Goal: Information Seeking & Learning: Learn about a topic

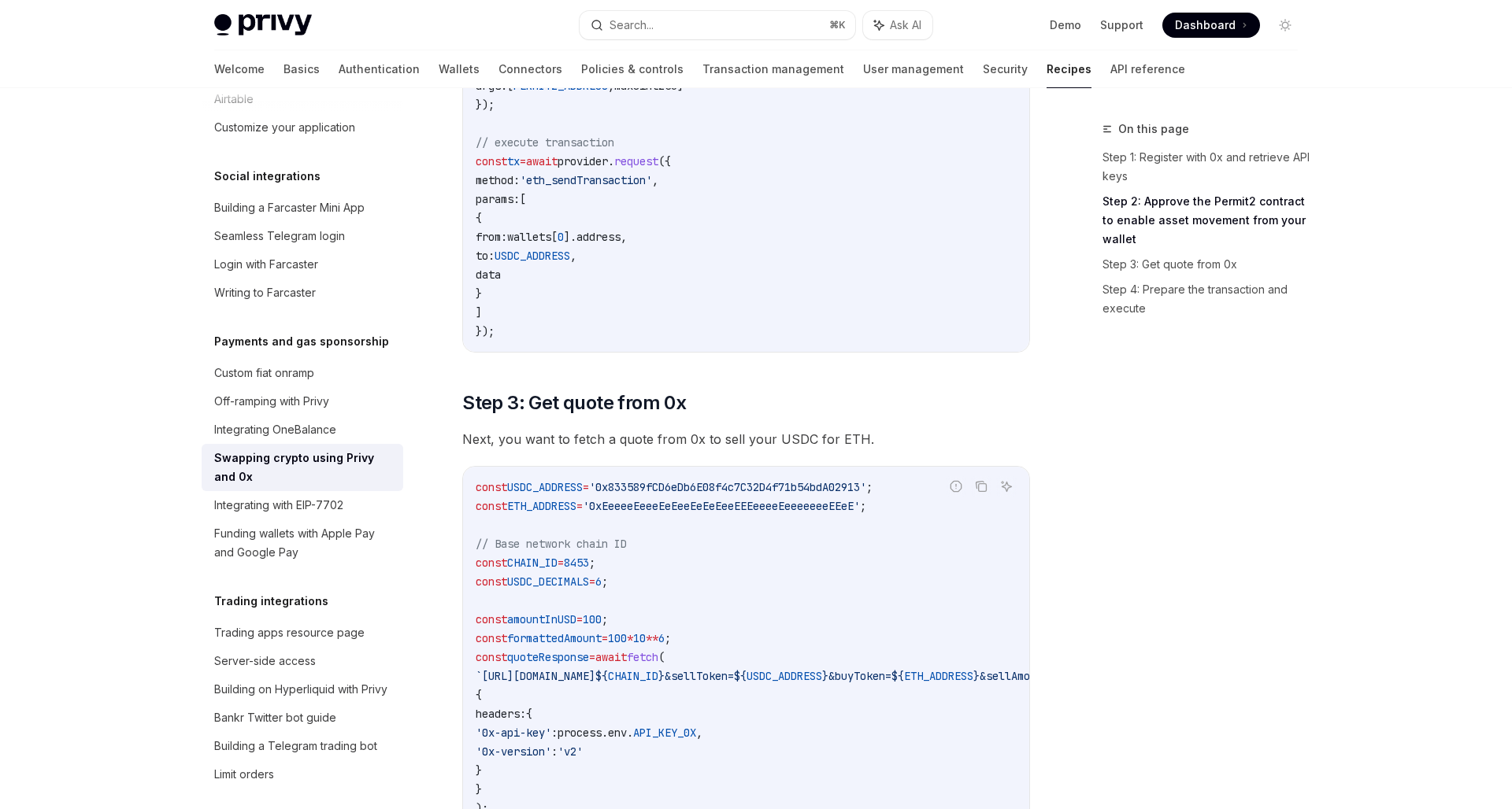
scroll to position [1234, 0]
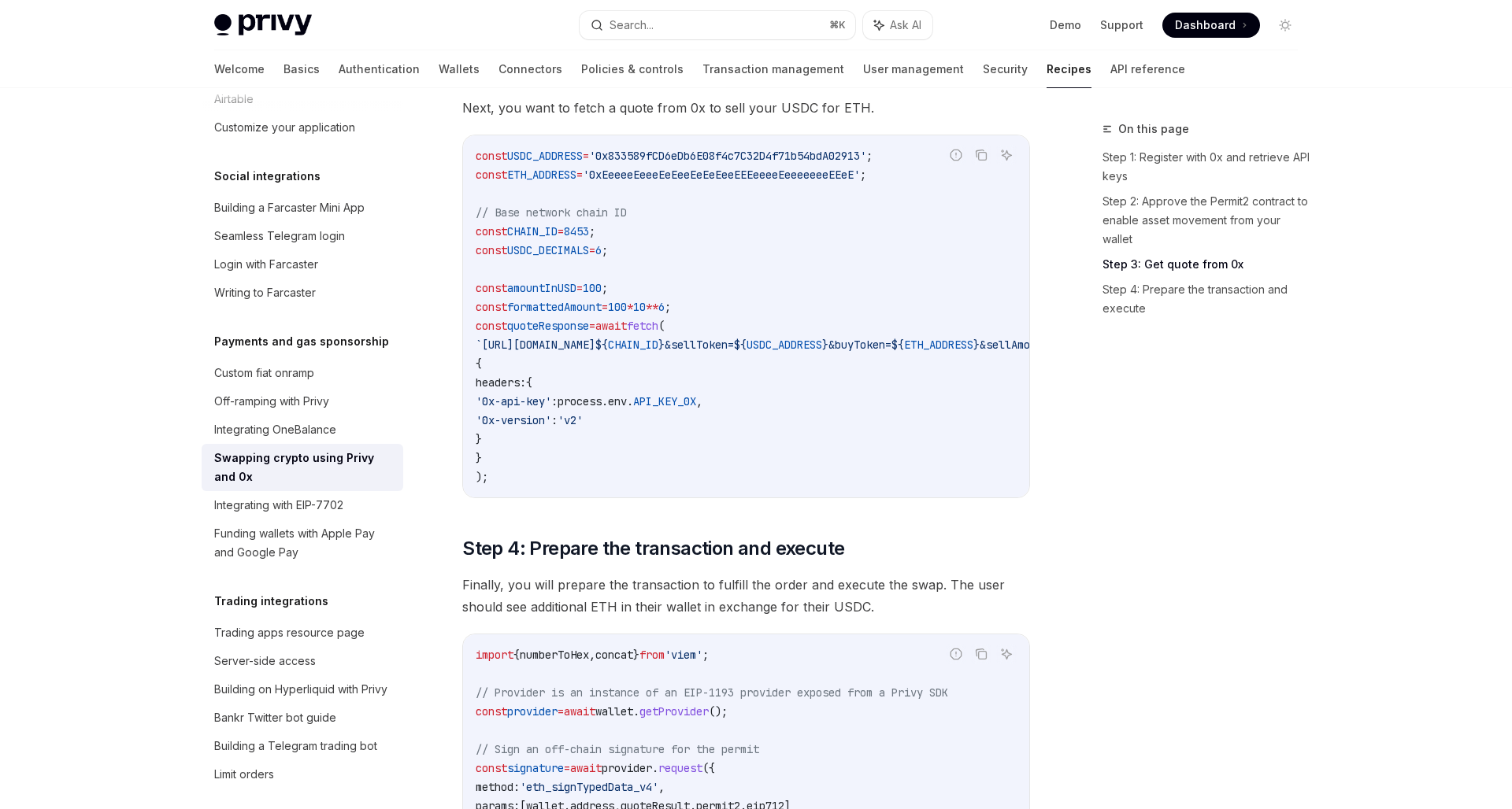
click at [974, 471] on code "const USDC_ADDRESS = '0x833589fCD6eDb6E08f4c7C32D4f71b54bdA02913' ; const ETH_A…" at bounding box center [923, 316] width 894 height 340
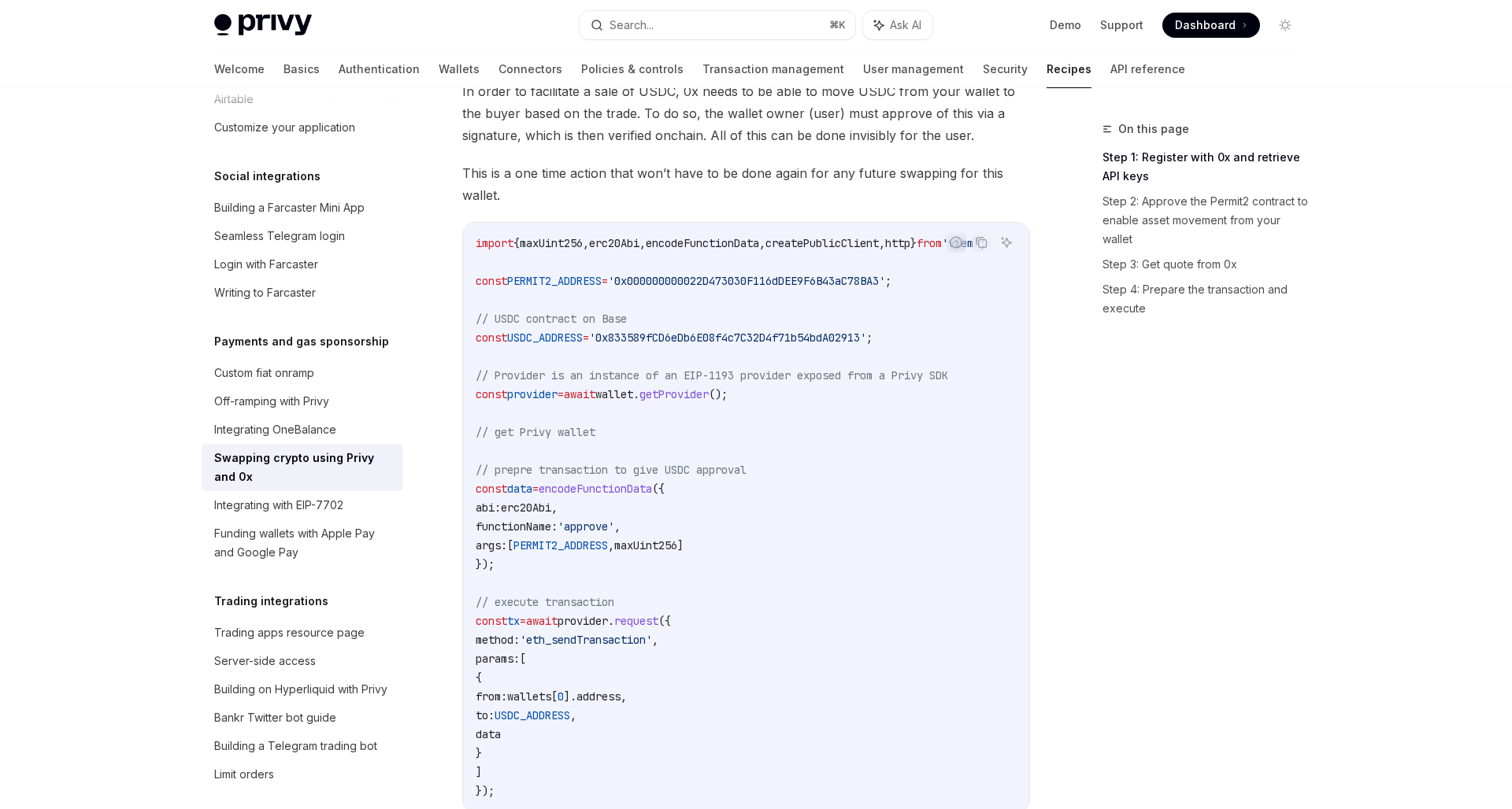
scroll to position [310, 0]
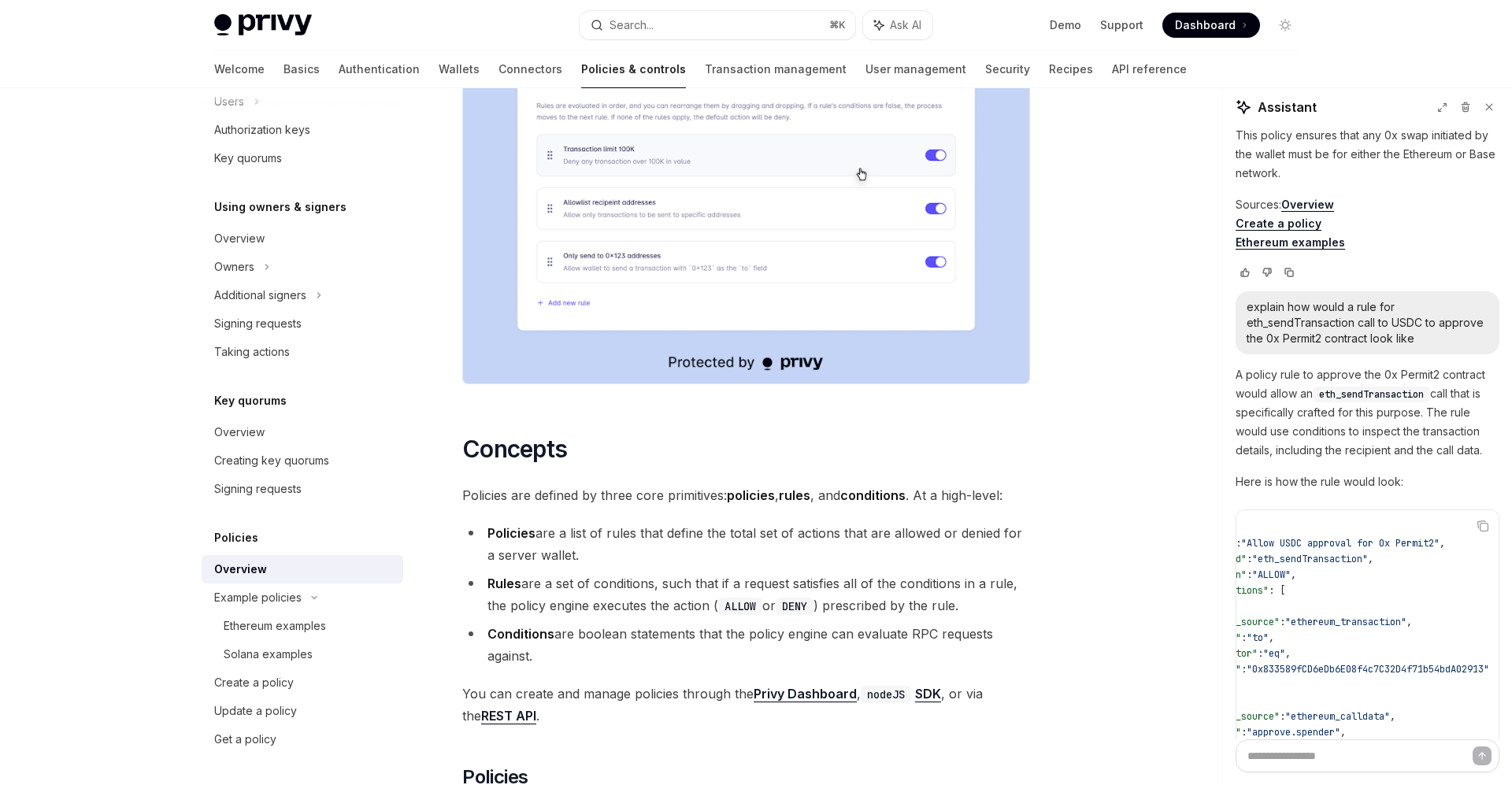
scroll to position [619, 0]
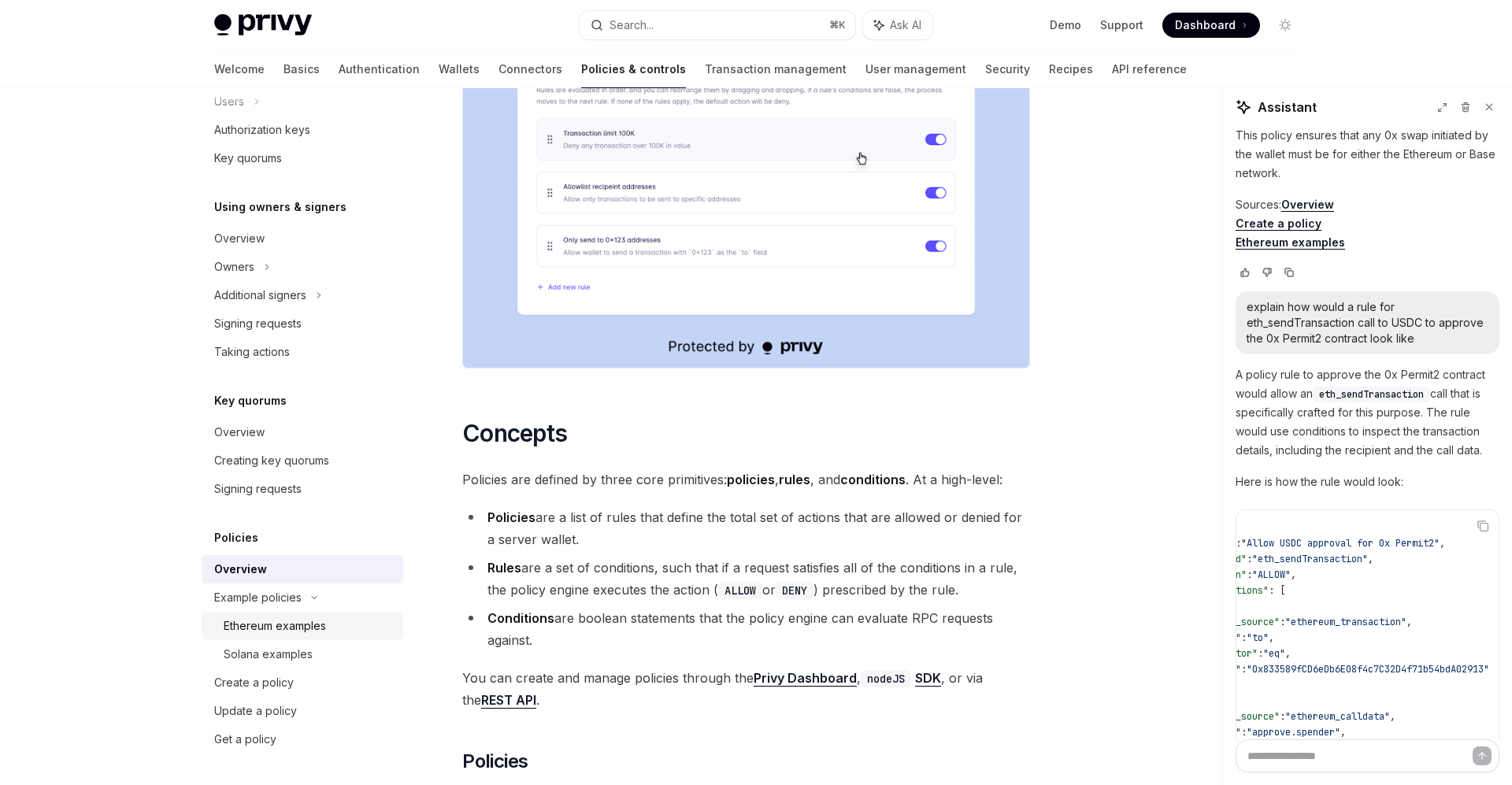
click at [310, 630] on div "Ethereum examples" at bounding box center [275, 626] width 102 height 19
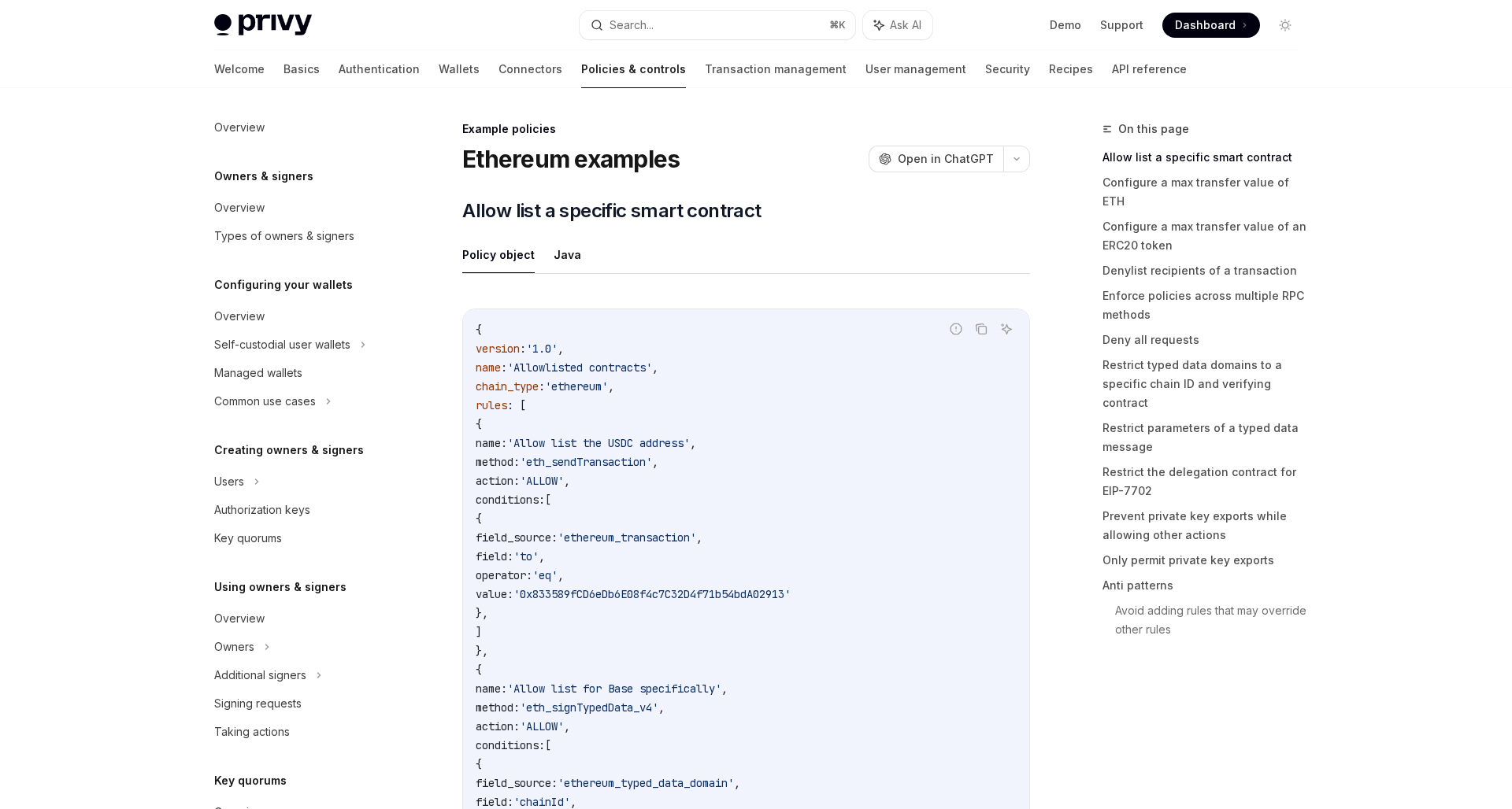
scroll to position [356, 0]
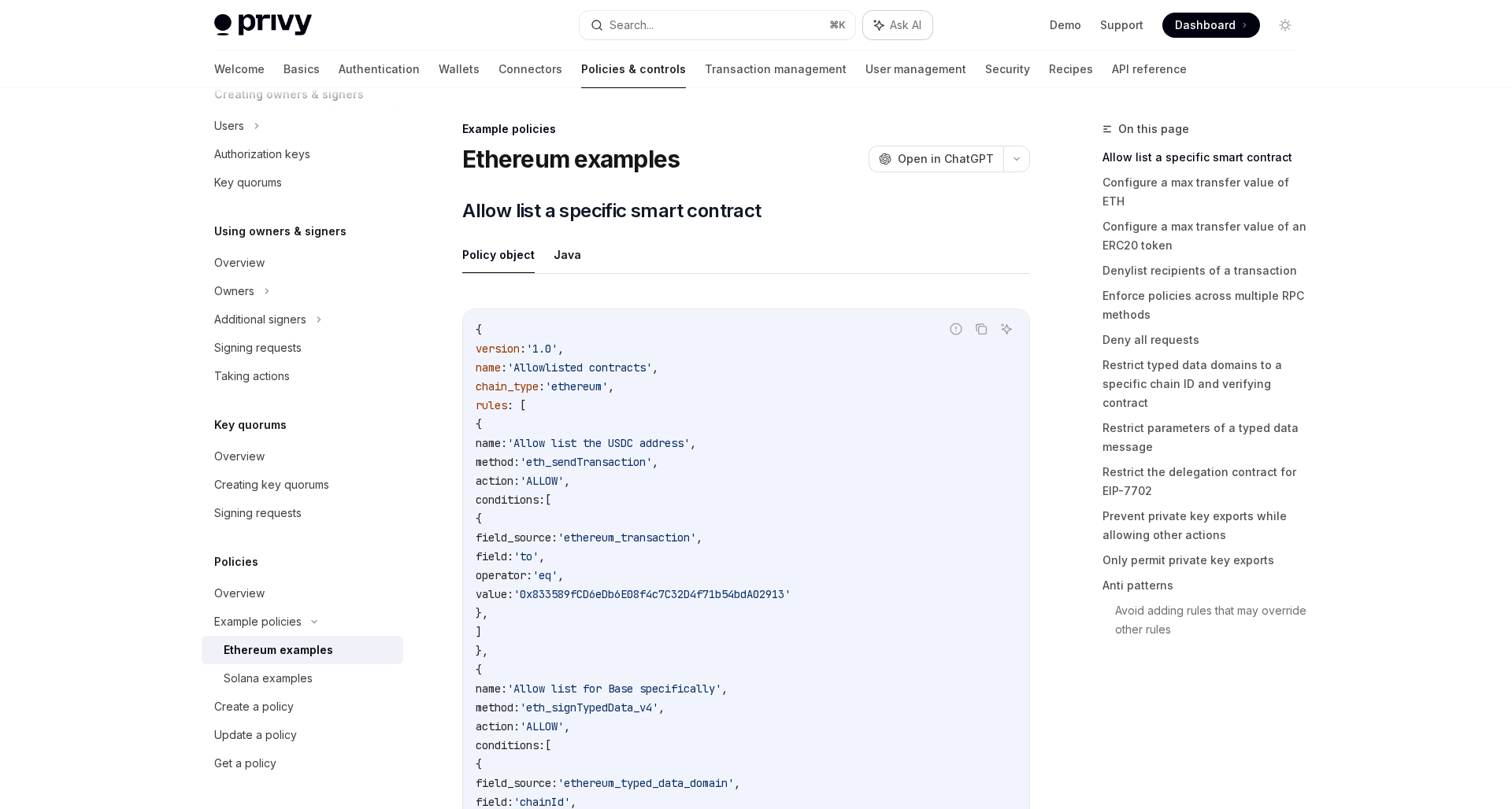
click at [908, 26] on span "Ask AI" at bounding box center [905, 25] width 32 height 15
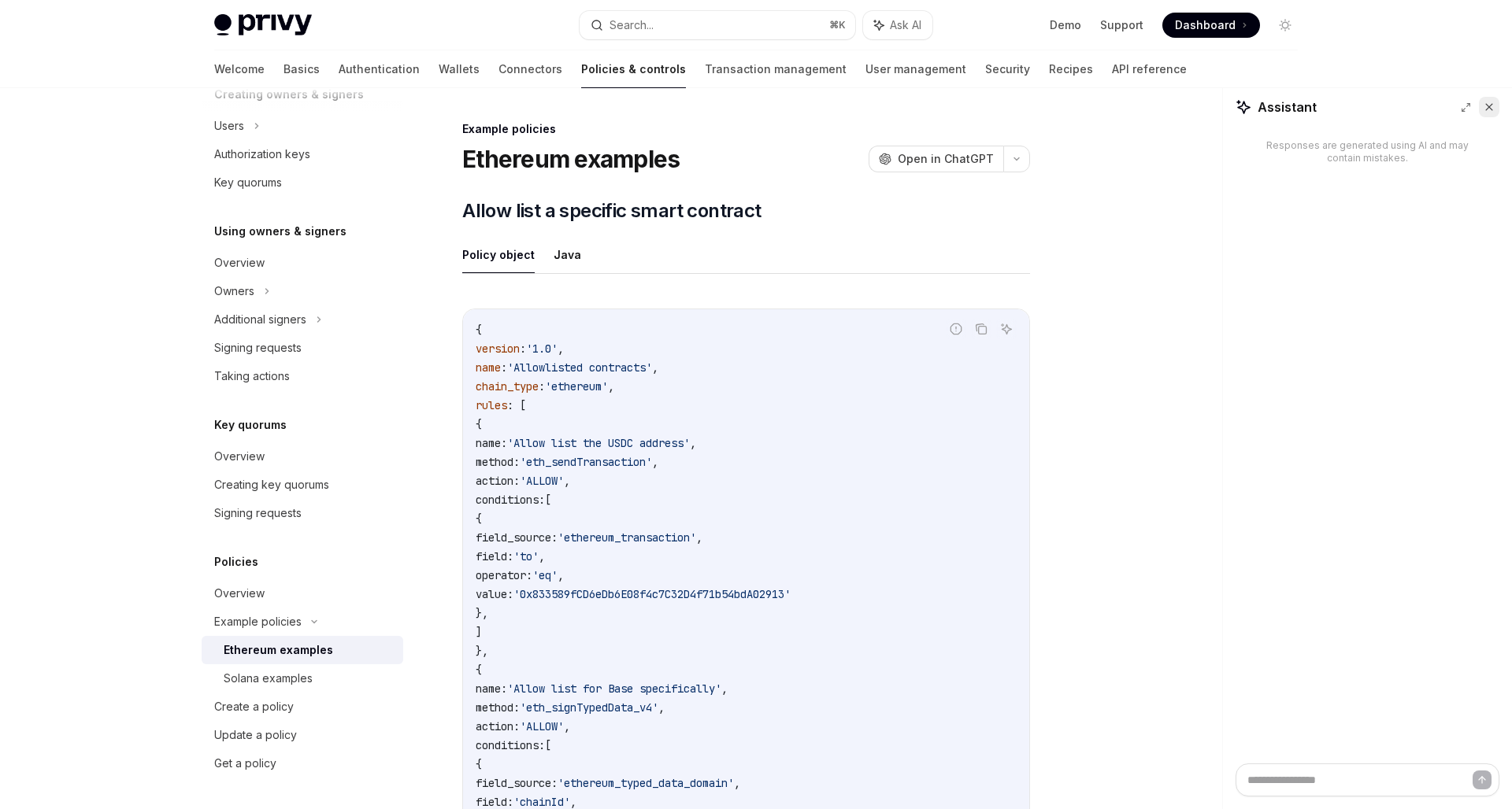
click at [1488, 105] on icon at bounding box center [1489, 107] width 11 height 11
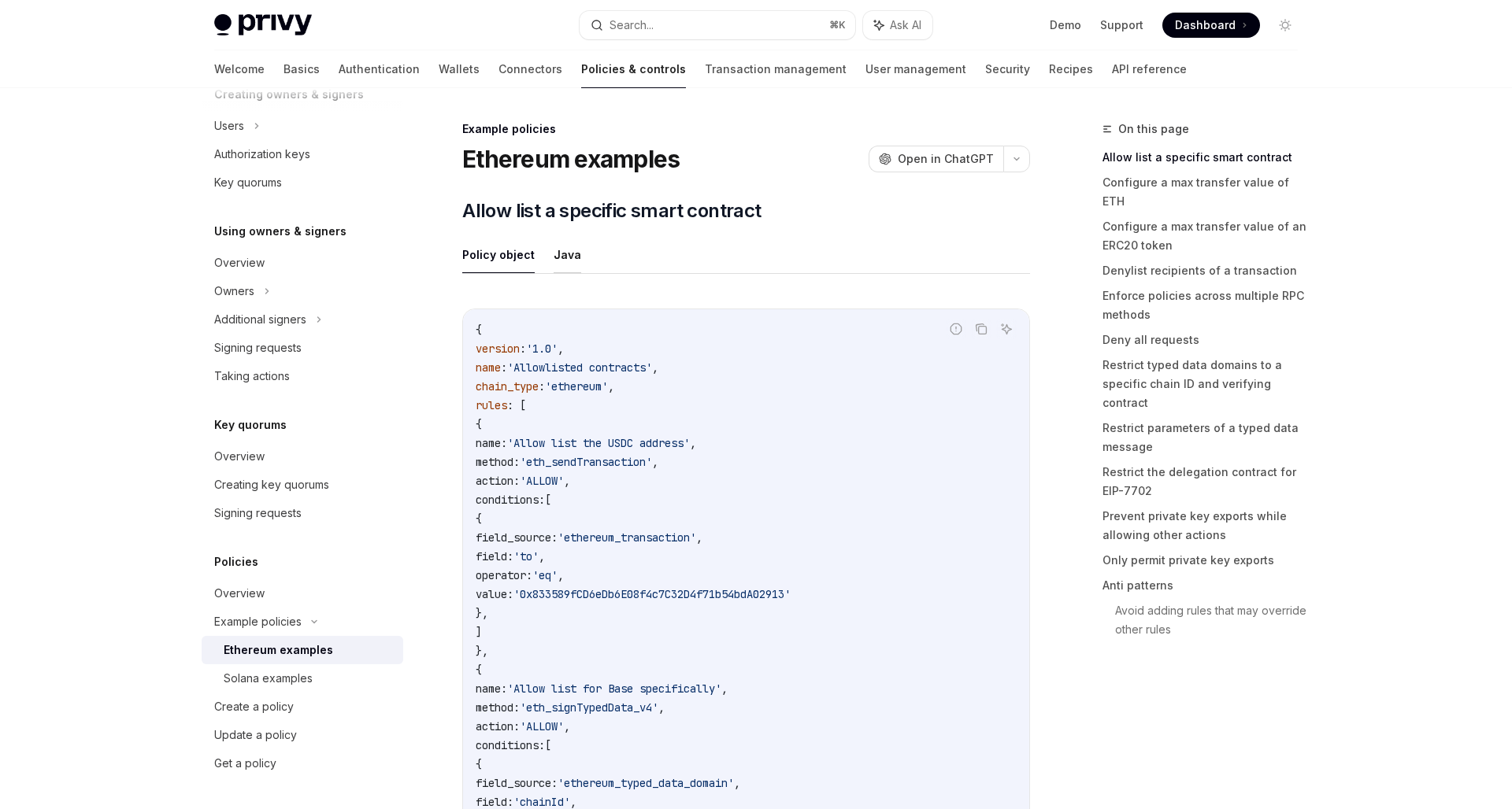
click at [570, 267] on button "Java" at bounding box center [567, 255] width 28 height 37
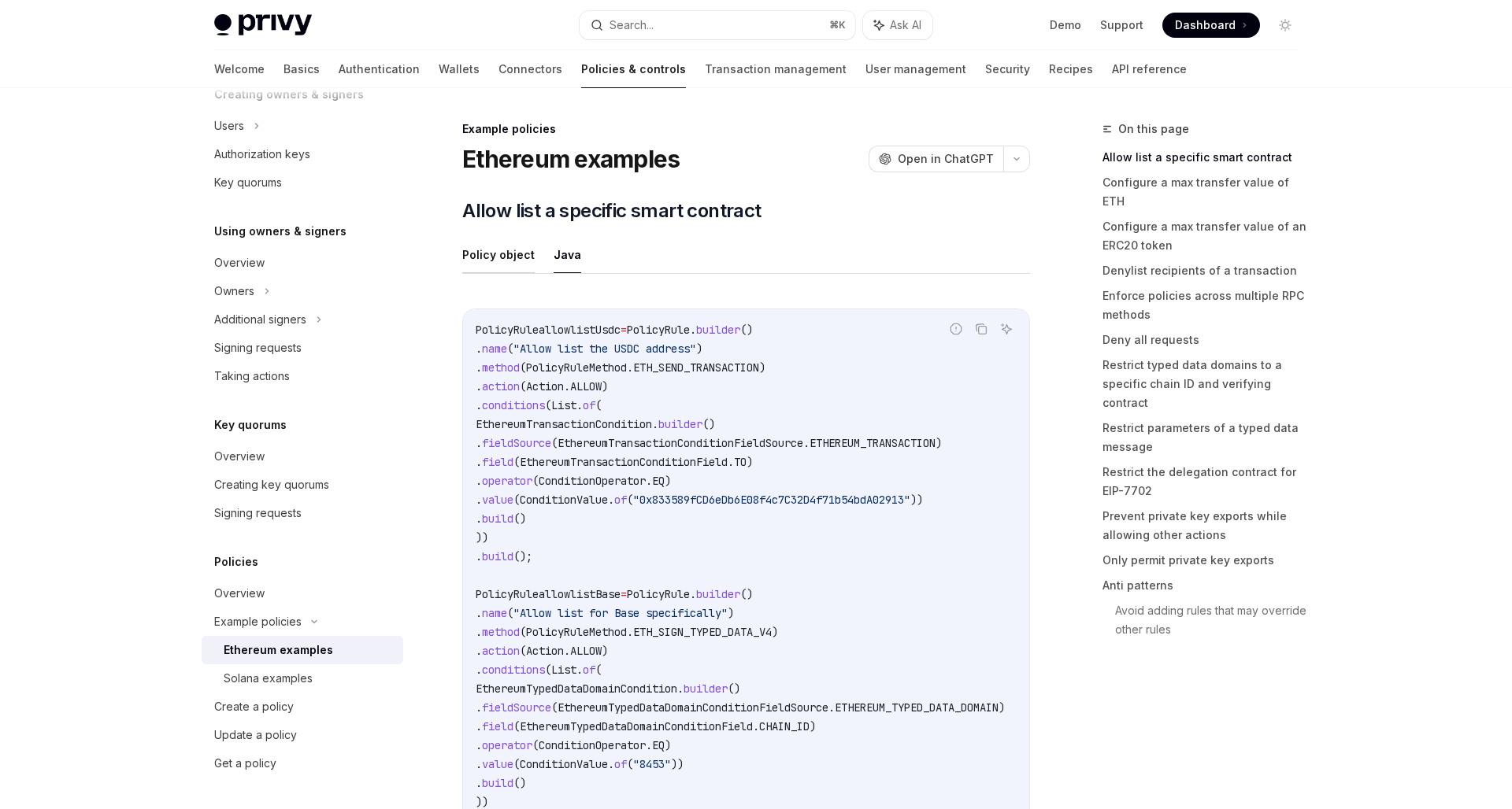
click at [487, 262] on button "Policy object" at bounding box center [499, 255] width 73 height 37
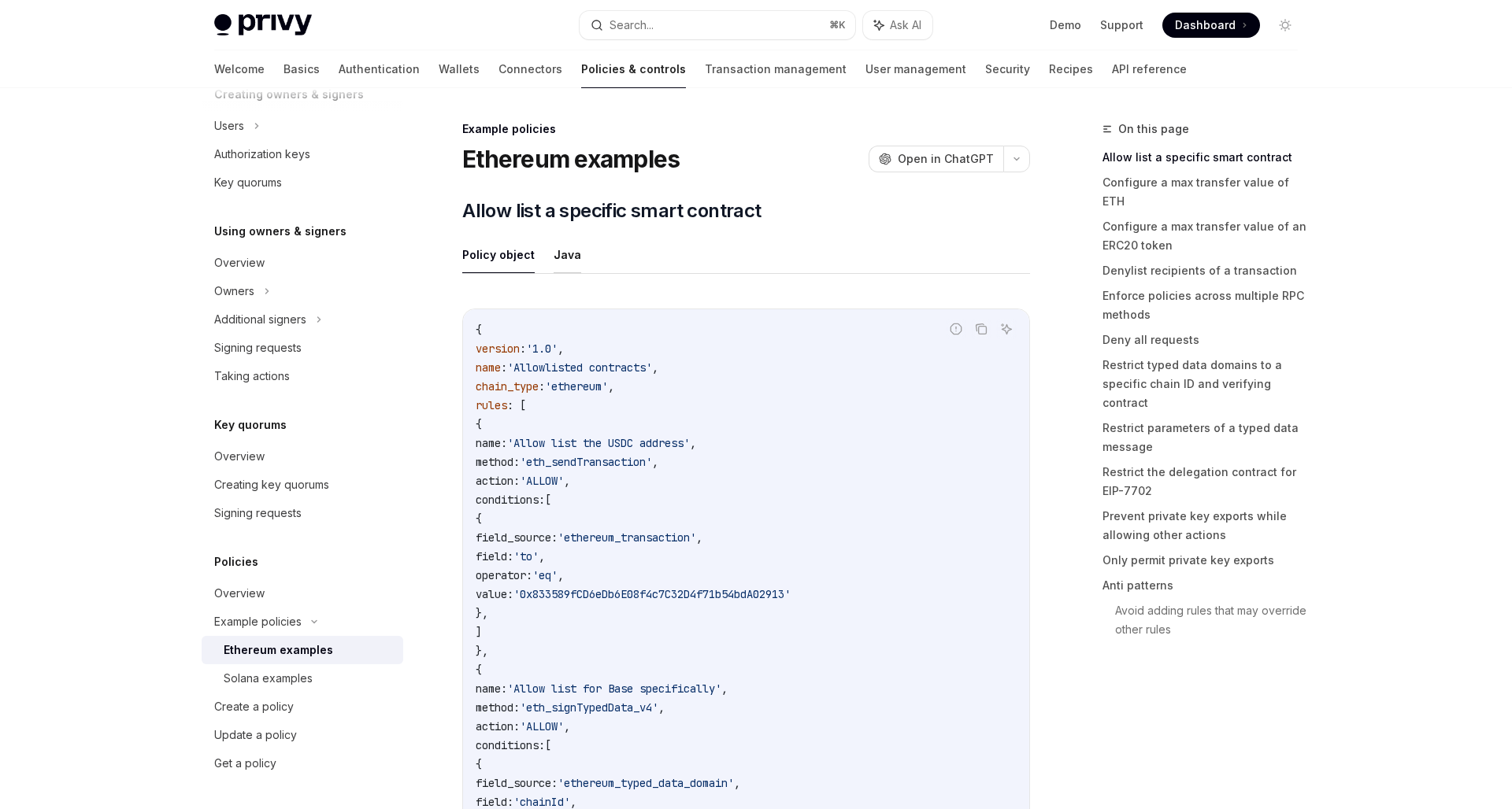
click at [573, 248] on button "Java" at bounding box center [567, 255] width 28 height 37
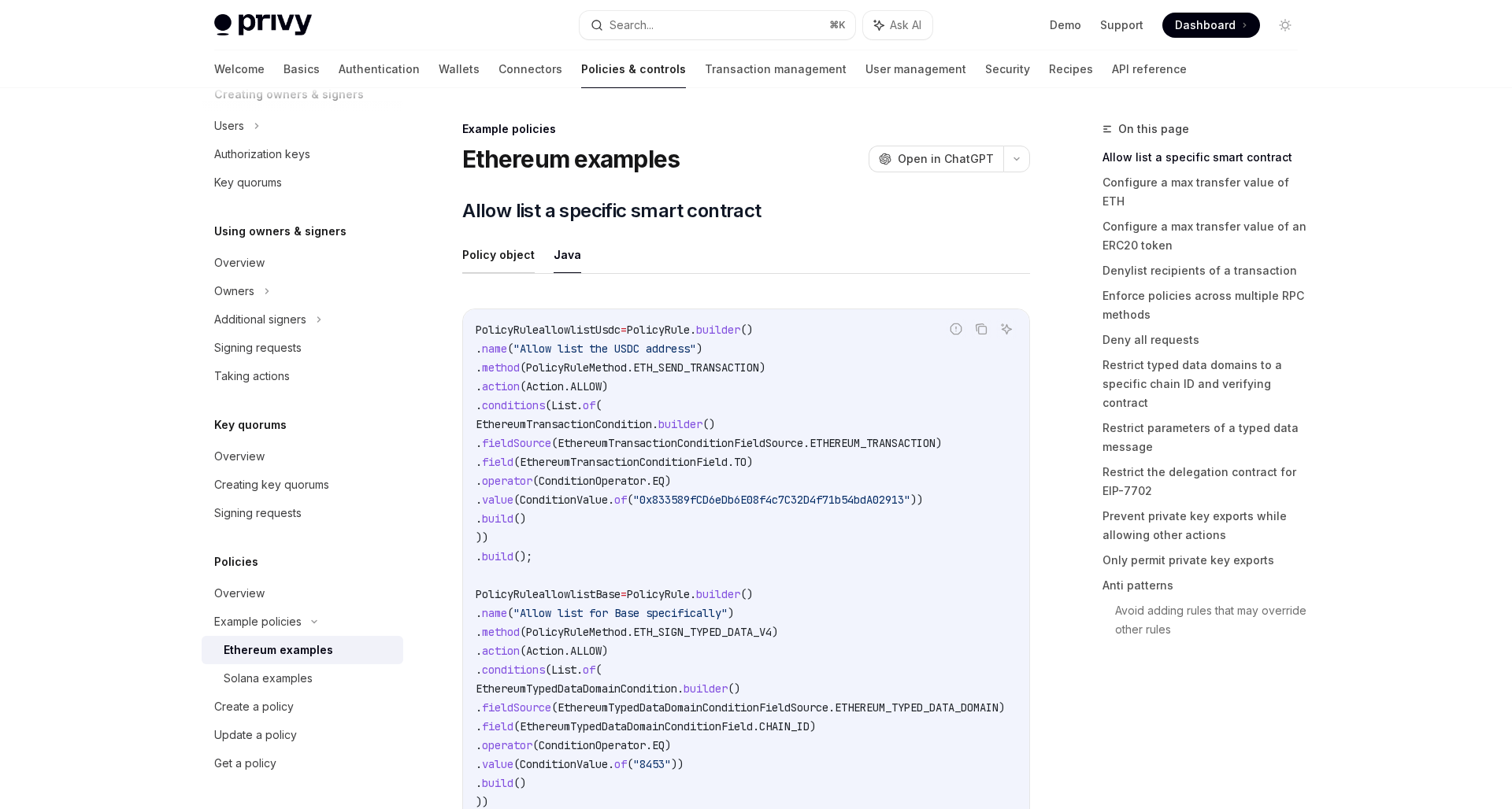
click at [514, 259] on button "Policy object" at bounding box center [499, 255] width 73 height 37
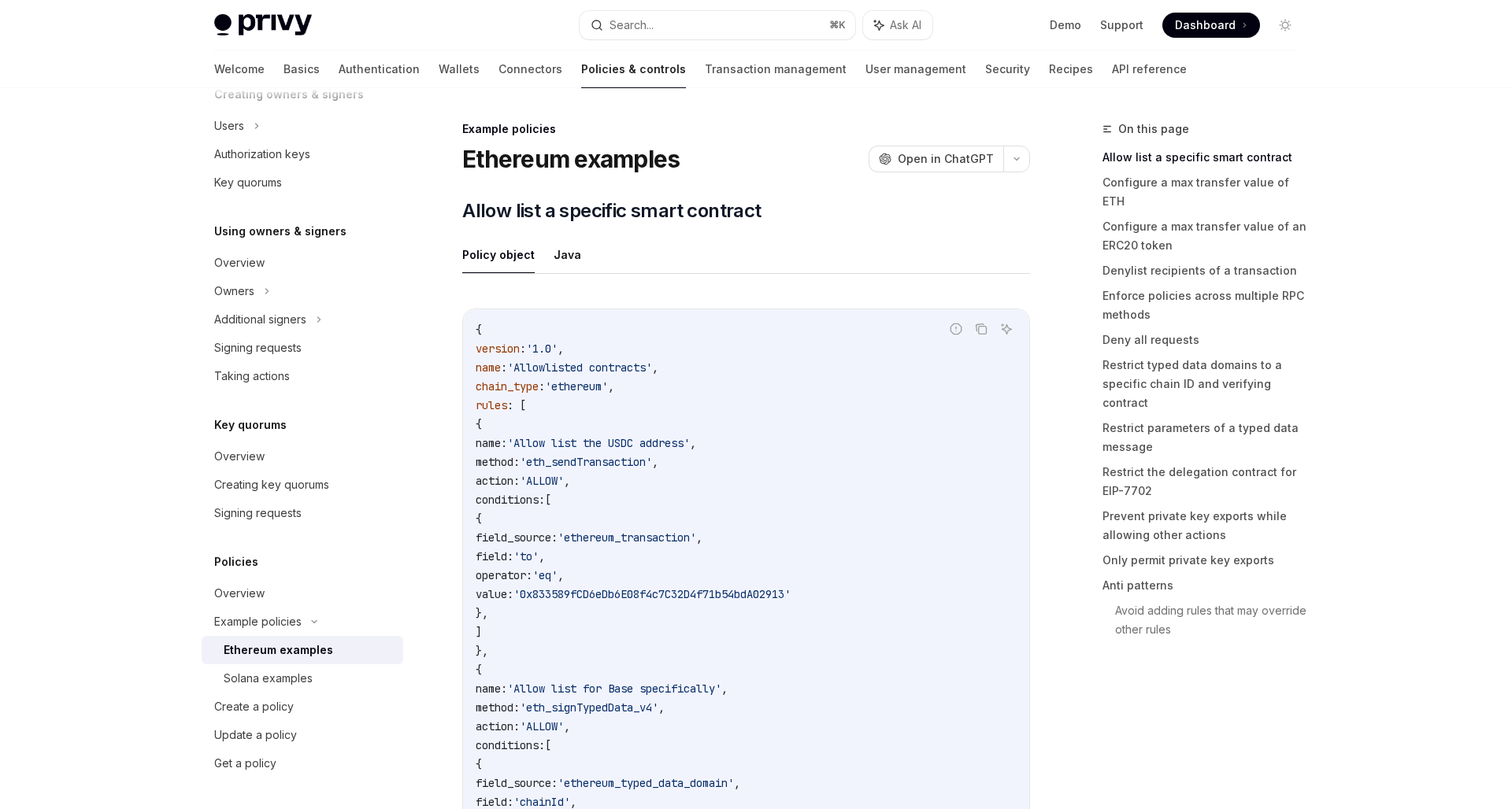
click at [500, 260] on button "Policy object" at bounding box center [499, 255] width 73 height 37
type textarea "*"
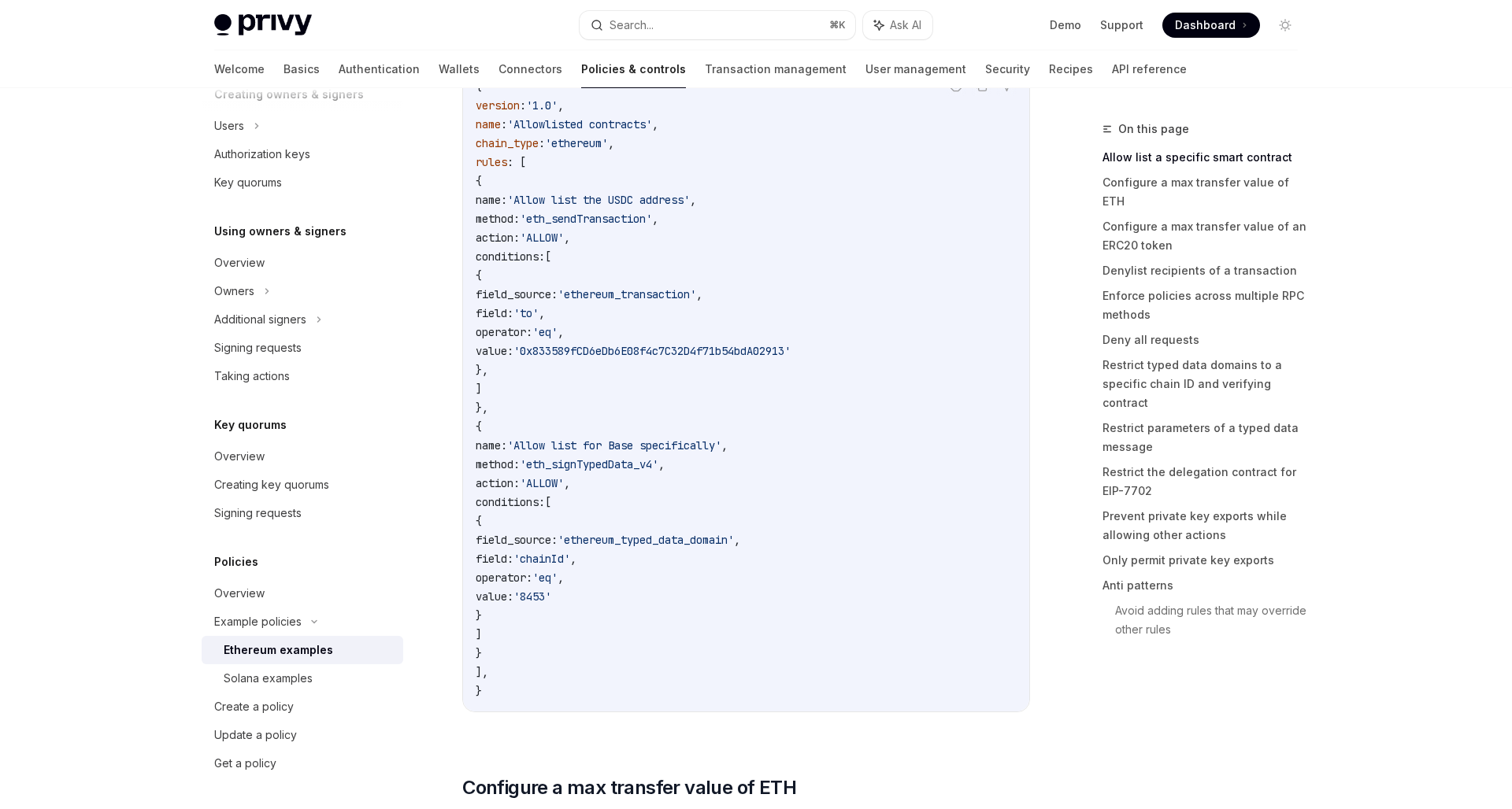
scroll to position [175, 0]
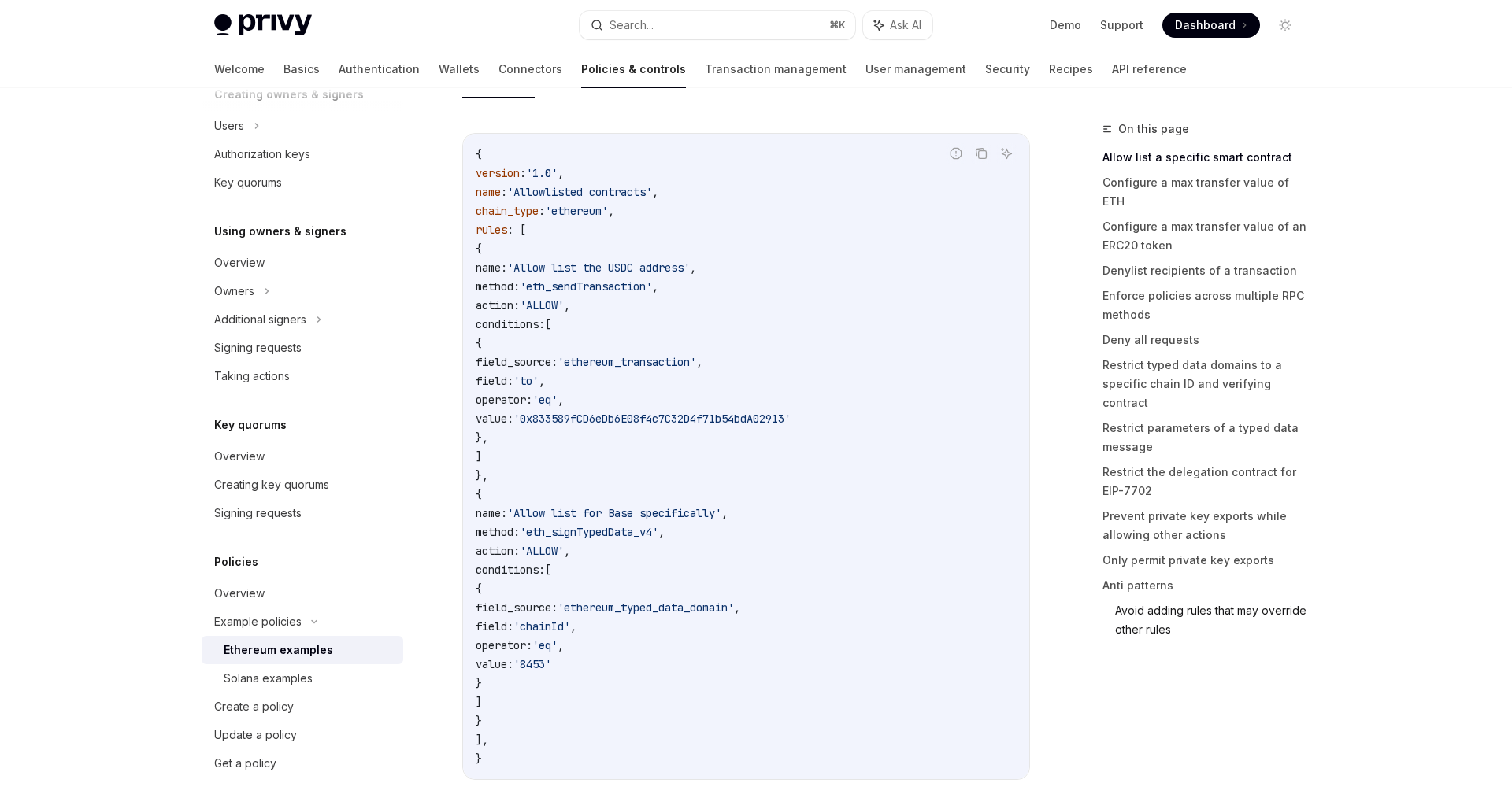
click at [1160, 598] on link "Avoid adding rules that may override other rules" at bounding box center [1212, 620] width 195 height 44
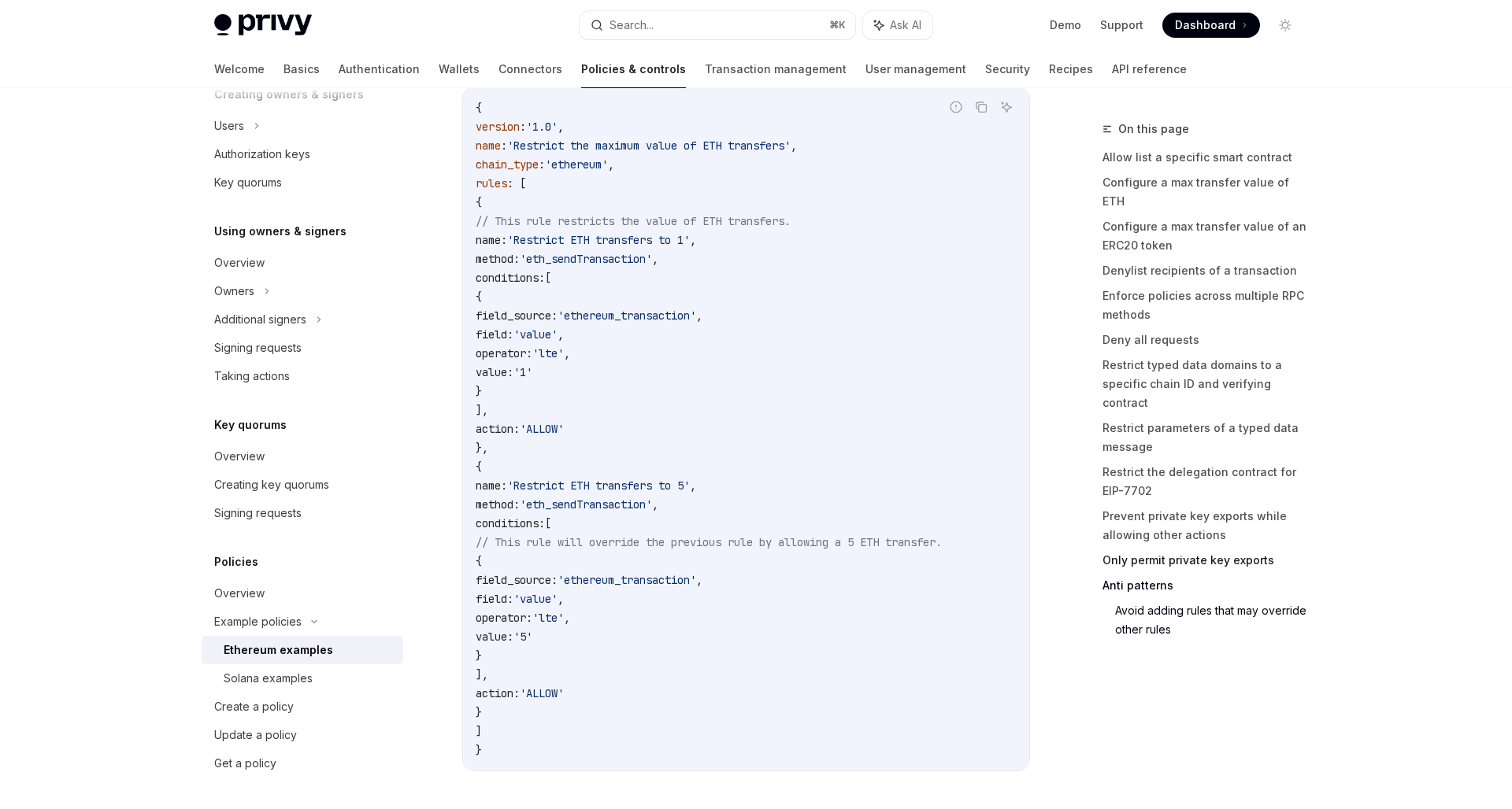
click at [1221, 548] on link "Only permit private key exports" at bounding box center [1206, 560] width 208 height 25
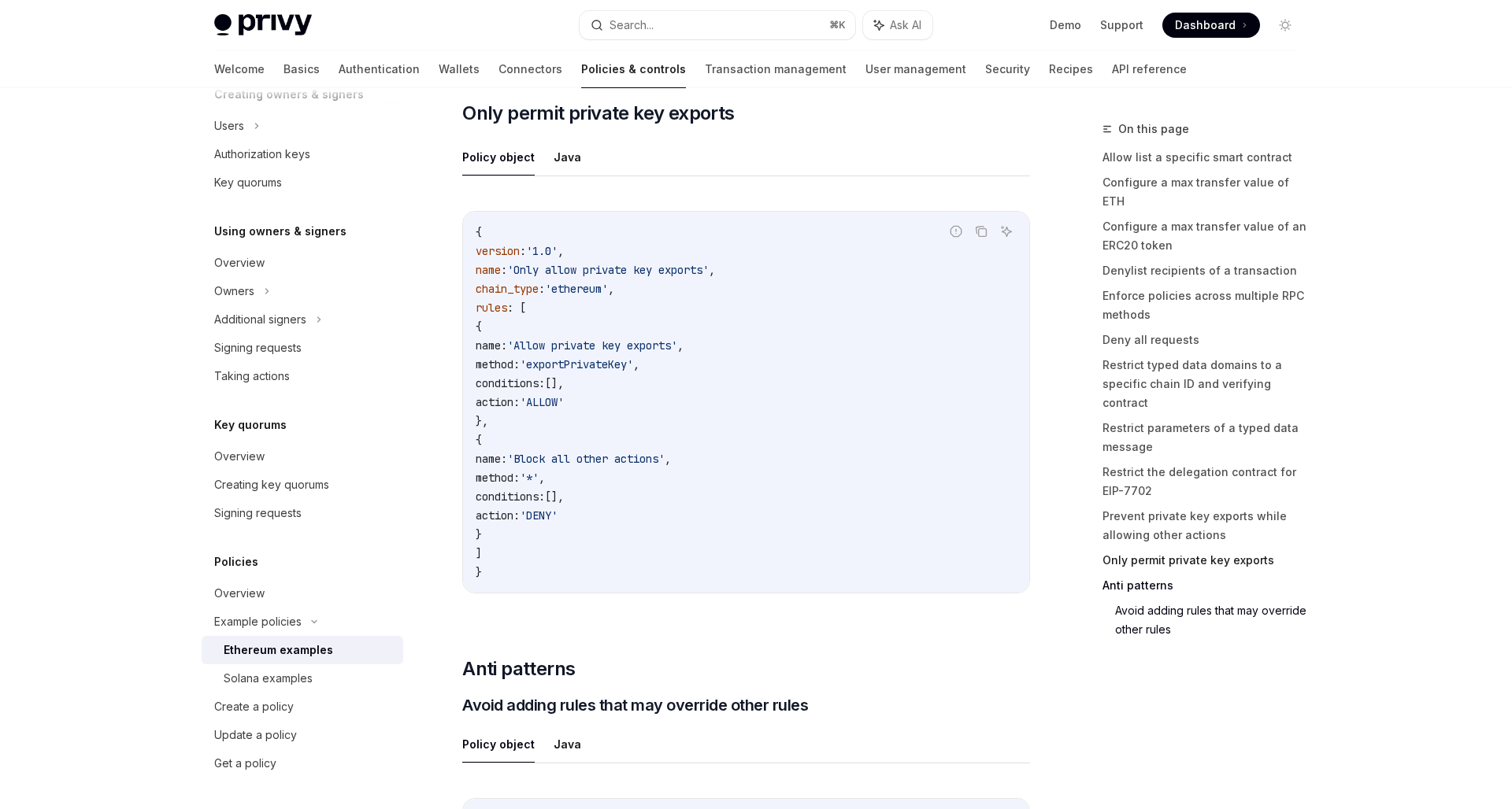
scroll to position [7621, 0]
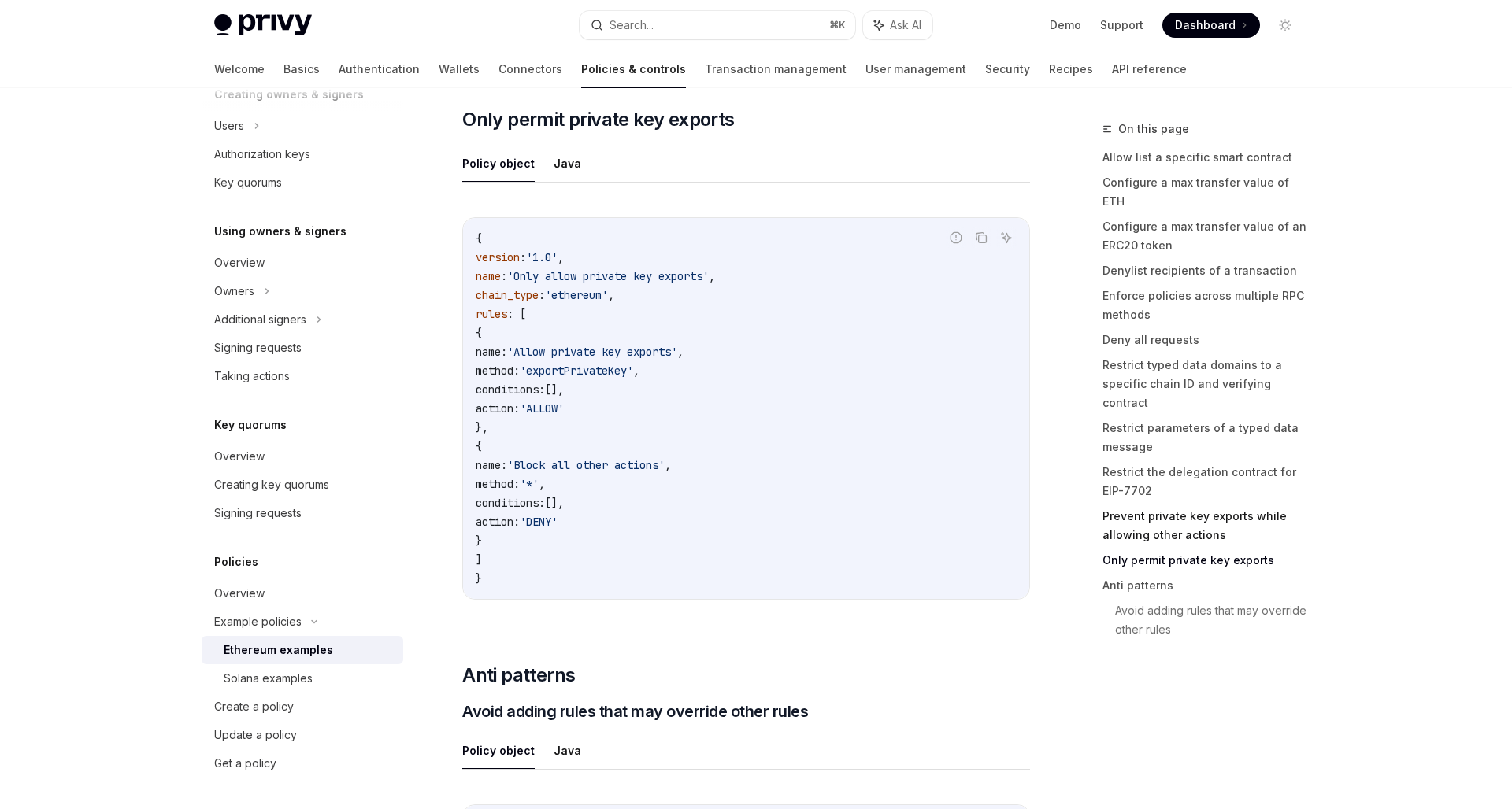
click at [1214, 504] on link "Prevent private key exports while allowing other actions" at bounding box center [1206, 526] width 208 height 44
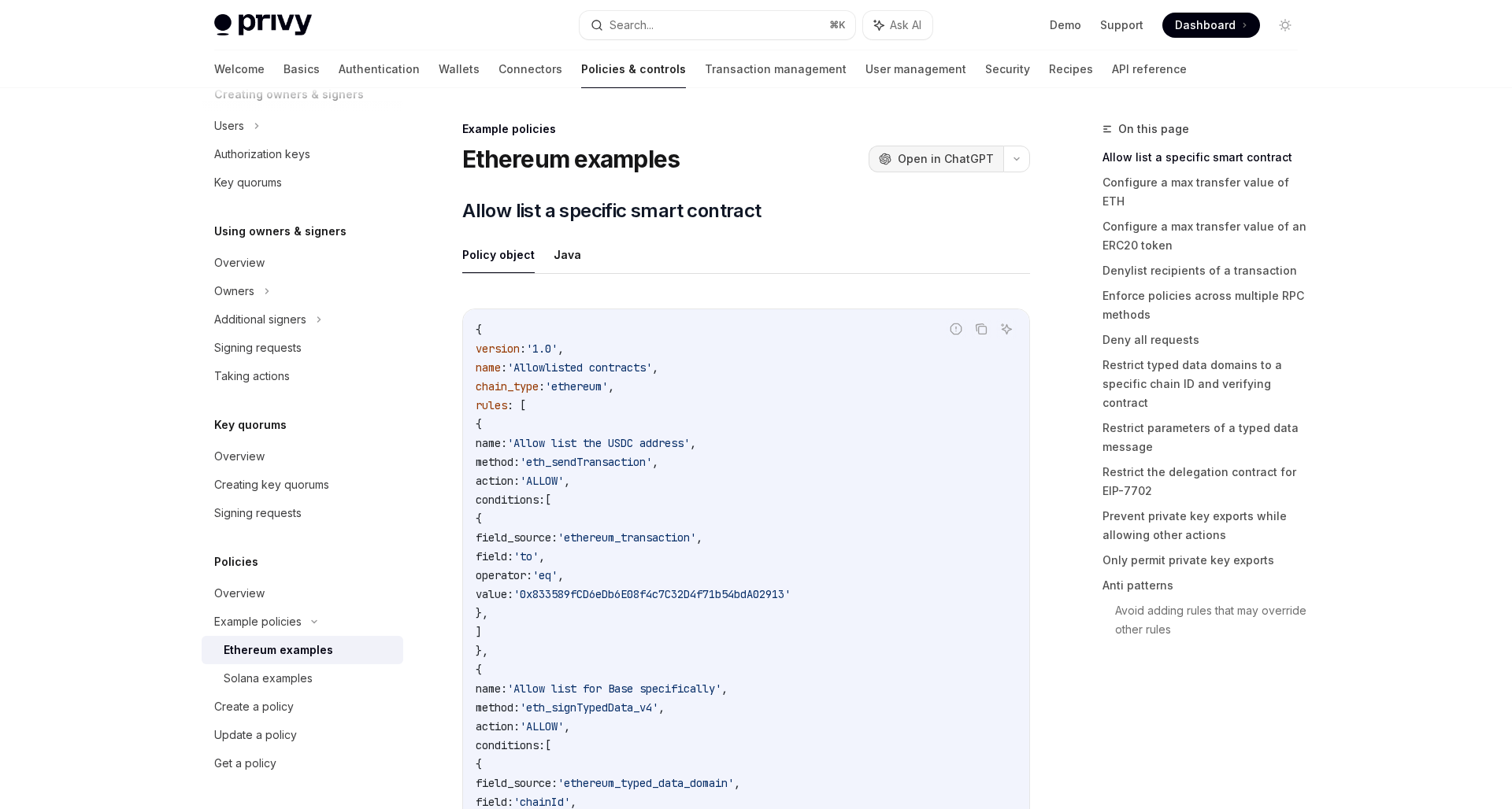
click at [917, 166] on span "Open in ChatGPT" at bounding box center [945, 159] width 96 height 15
